Goal: Task Accomplishment & Management: Use online tool/utility

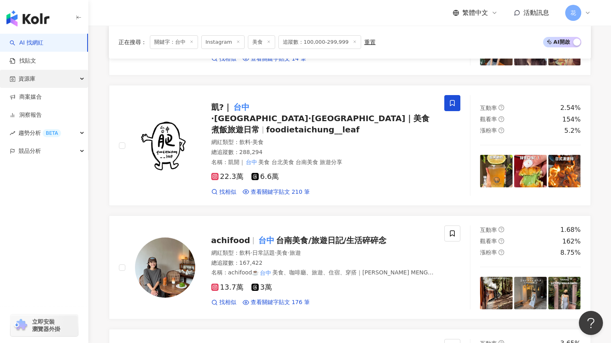
click at [55, 83] on div "資源庫" at bounding box center [44, 79] width 88 height 18
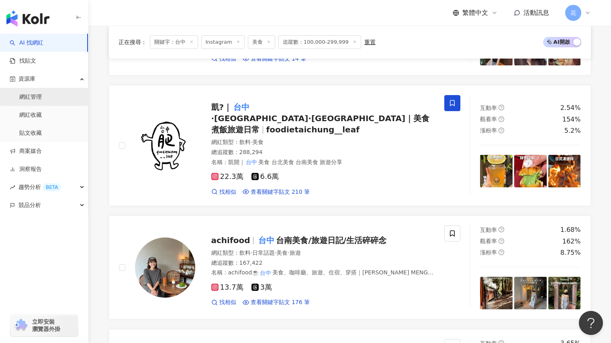
click at [42, 96] on link "網紅管理" at bounding box center [30, 97] width 22 height 8
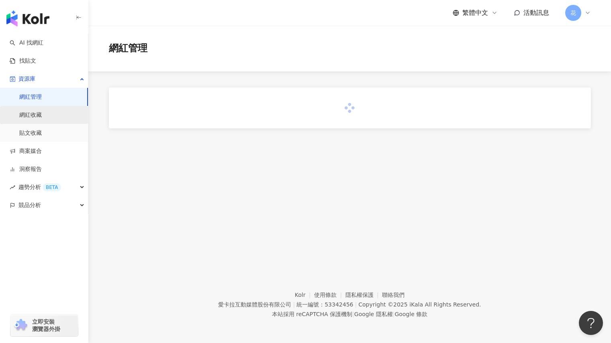
click at [42, 115] on link "網紅收藏" at bounding box center [30, 115] width 22 height 8
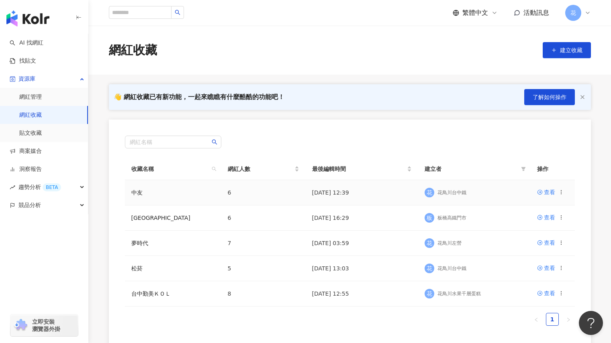
click at [209, 203] on td "中友" at bounding box center [173, 192] width 96 height 25
click at [544, 192] on div "查看" at bounding box center [549, 192] width 11 height 9
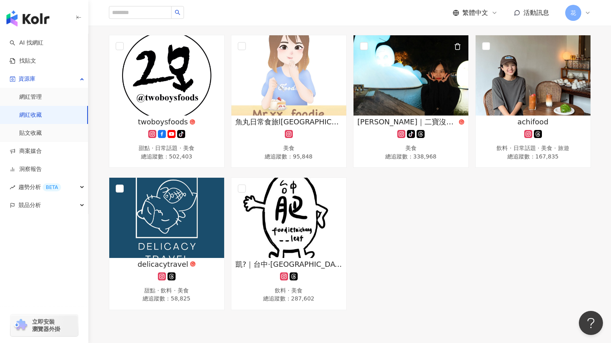
scroll to position [120, 0]
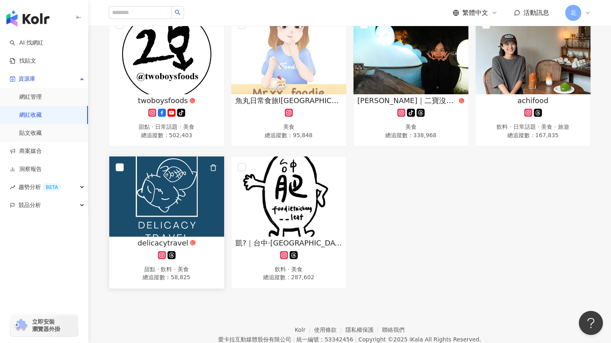
click at [147, 203] on img at bounding box center [166, 197] width 115 height 80
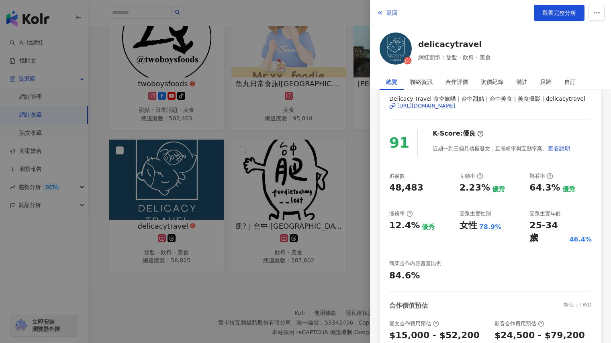
scroll to position [154, 0]
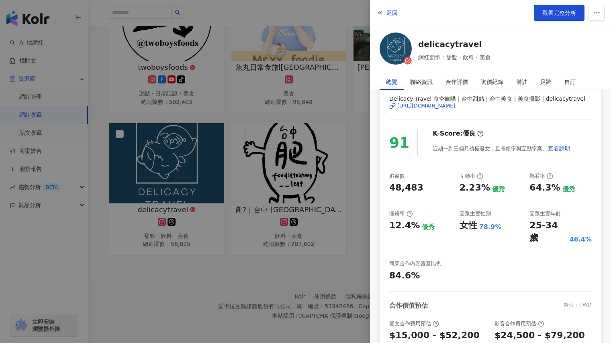
click at [188, 181] on div at bounding box center [305, 171] width 611 height 343
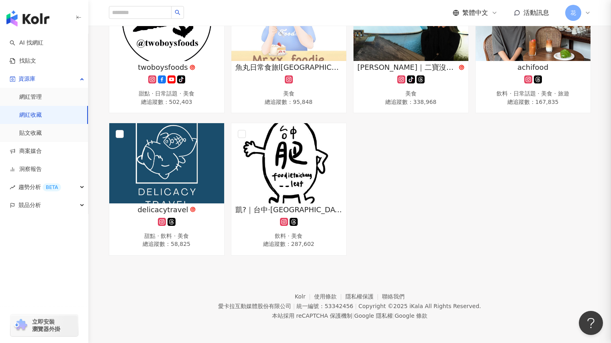
click at [188, 181] on div at bounding box center [305, 171] width 611 height 343
click at [184, 175] on img at bounding box center [166, 163] width 115 height 80
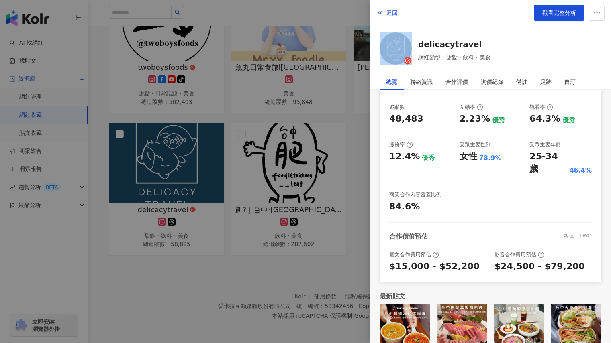
scroll to position [118, 0]
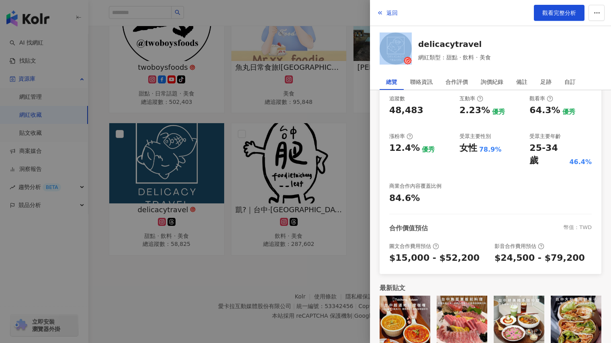
click at [277, 164] on div at bounding box center [305, 171] width 611 height 343
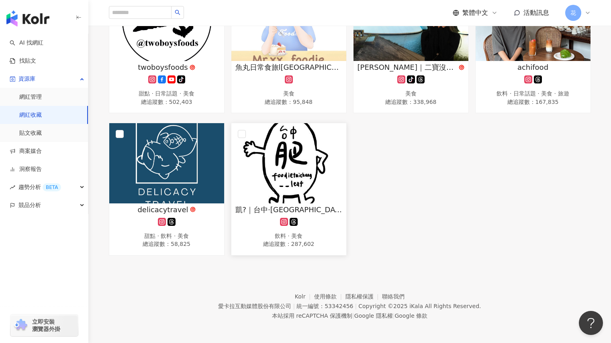
click at [275, 163] on img at bounding box center [288, 163] width 115 height 80
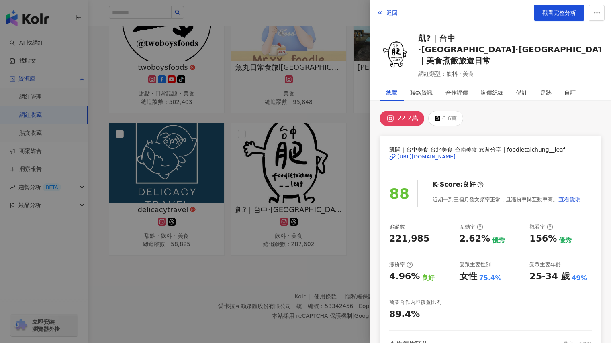
click at [288, 59] on div at bounding box center [305, 171] width 611 height 343
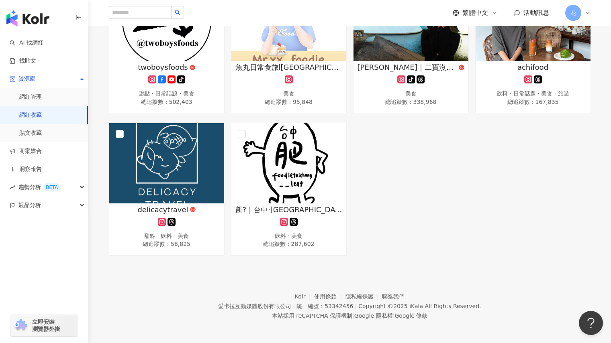
click at [288, 59] on img at bounding box center [288, 21] width 115 height 80
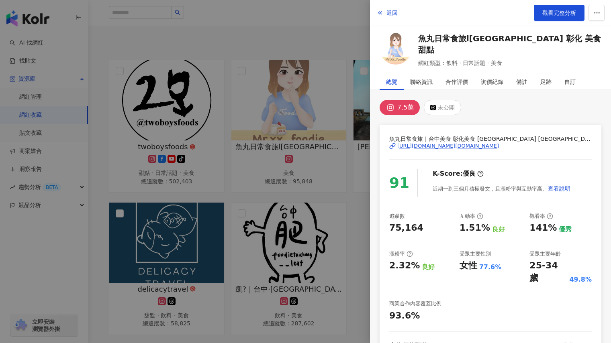
scroll to position [73, 0]
click at [183, 239] on div at bounding box center [305, 171] width 611 height 343
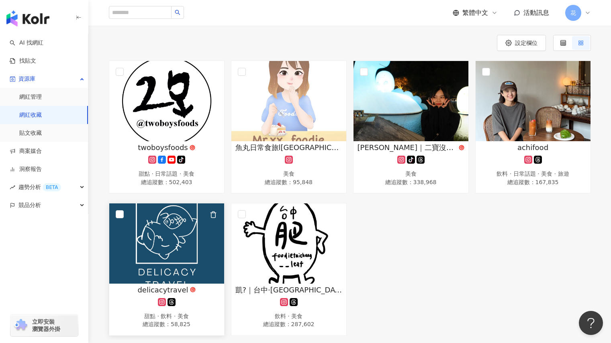
click at [185, 232] on img at bounding box center [166, 244] width 115 height 80
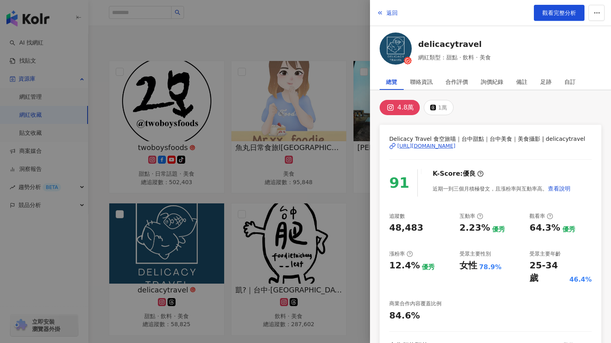
click at [390, 40] on img at bounding box center [395, 49] width 32 height 32
